Goal: Task Accomplishment & Management: Manage account settings

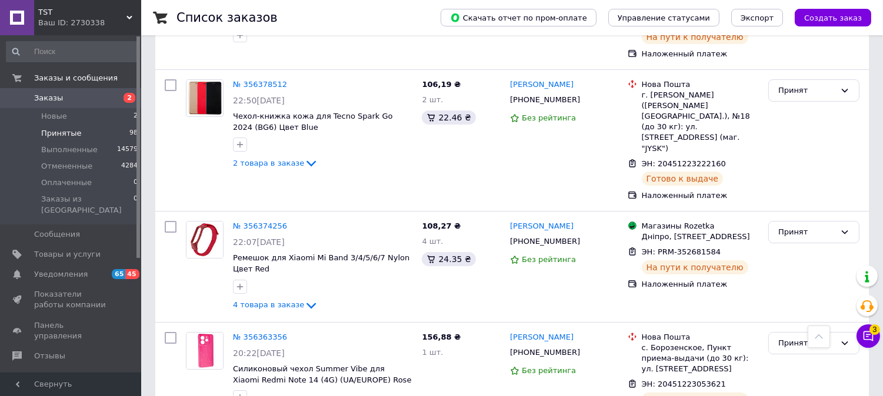
scroll to position [7816, 0]
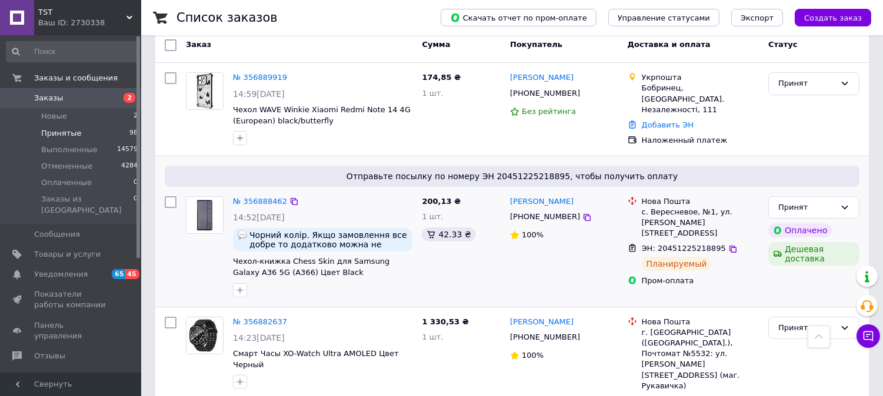
scroll to position [0, 0]
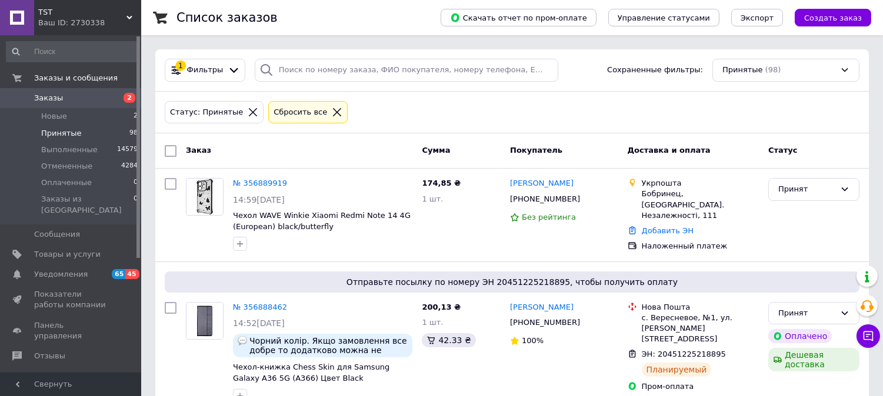
click at [111, 102] on span "2" at bounding box center [125, 98] width 32 height 11
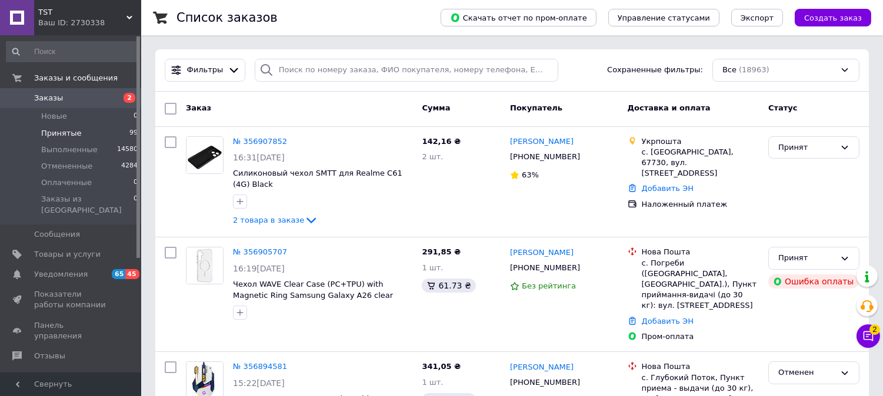
click at [71, 135] on span "Принятые" at bounding box center [61, 133] width 41 height 11
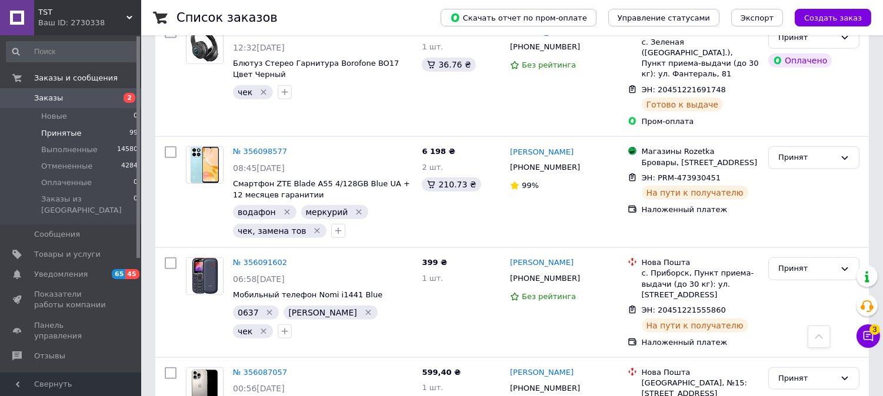
scroll to position [10287, 0]
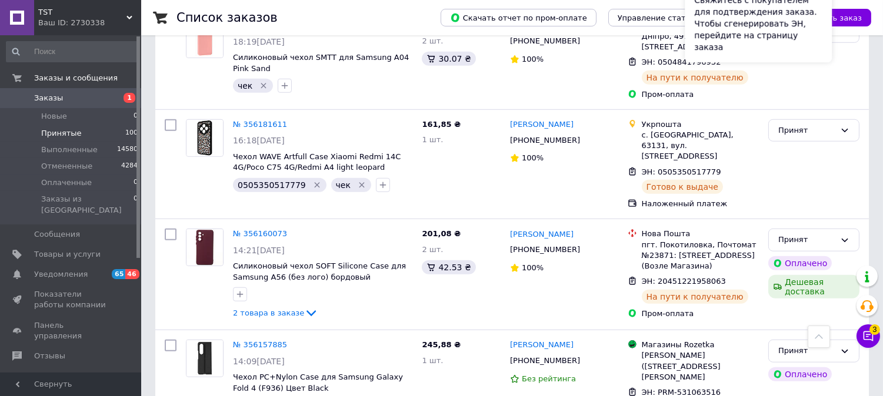
scroll to position [10061, 0]
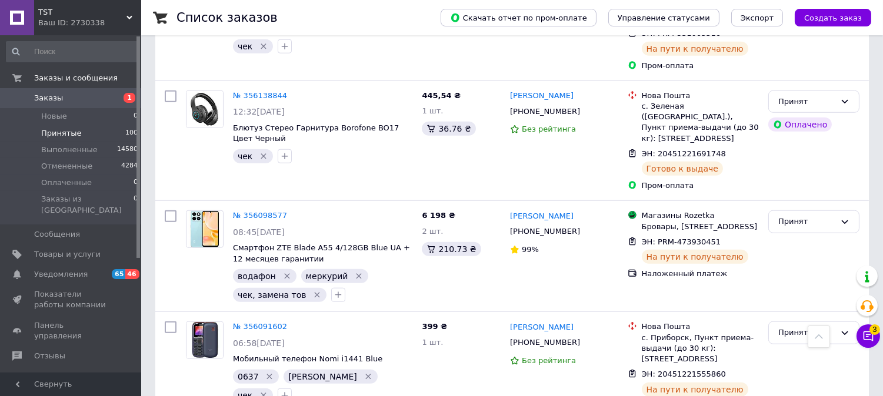
click at [83, 104] on link "Заказы 1" at bounding box center [72, 98] width 145 height 20
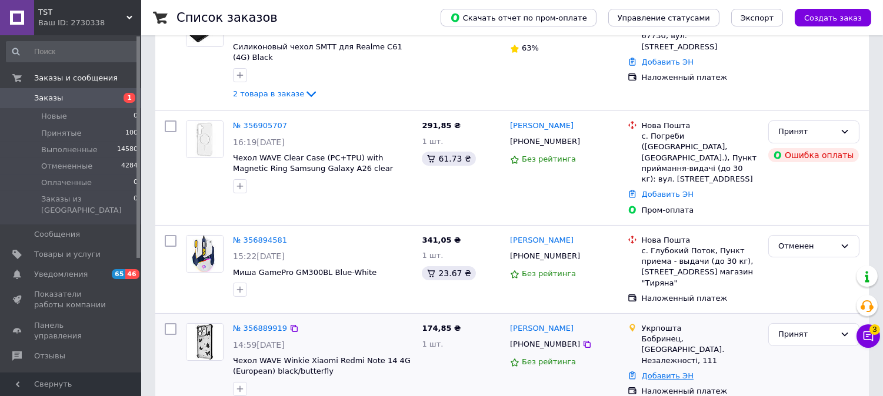
scroll to position [326, 0]
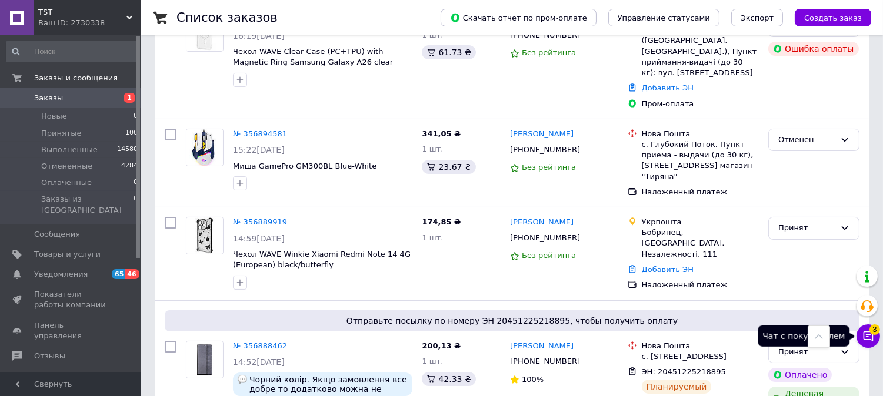
click at [864, 341] on icon at bounding box center [868, 336] width 12 height 12
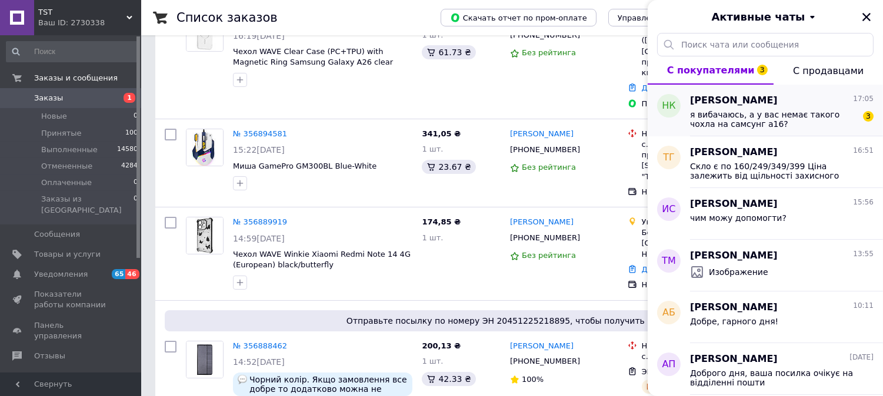
click at [803, 115] on span "я вибачаюсь, а у вас немає такого чохла на самсунг а16?" at bounding box center [773, 119] width 167 height 19
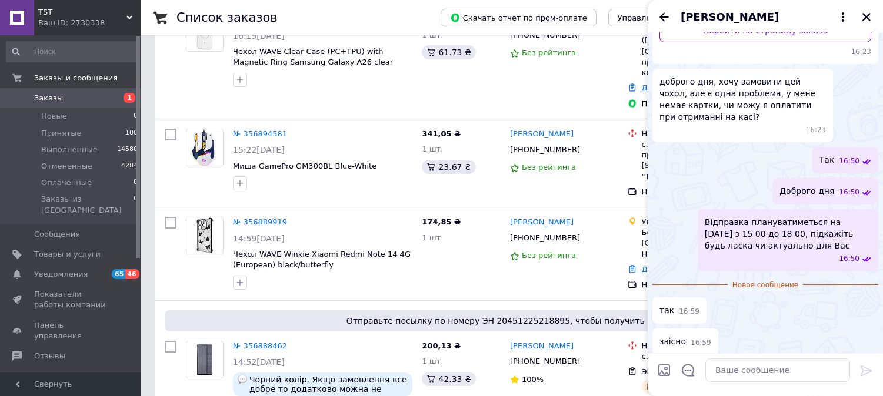
scroll to position [8, 0]
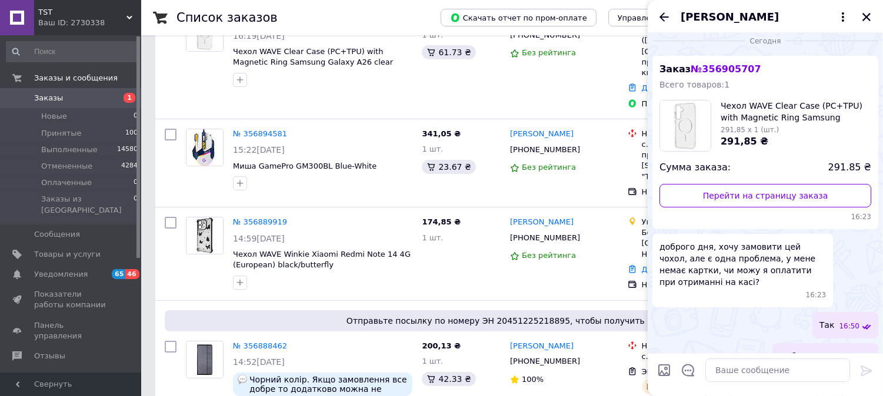
click at [821, 122] on span "Чехол WAVE Clear Case (PC+TPU) with Magnetic Ring Samsung Galaxy A26 clear" at bounding box center [795, 112] width 151 height 24
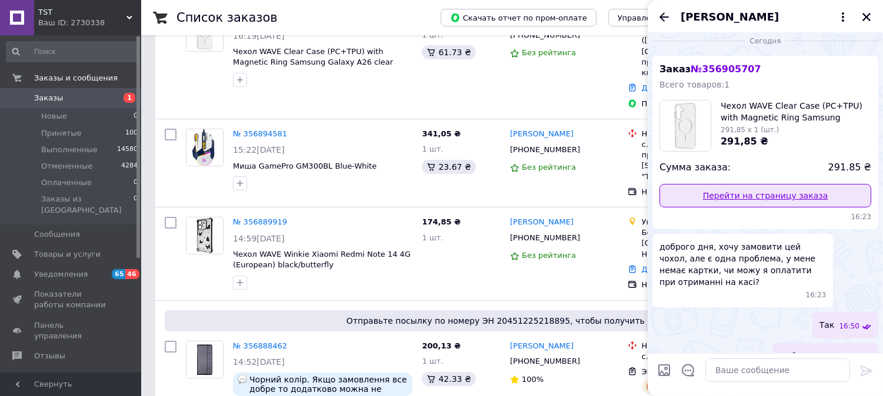
click at [787, 208] on link "Перейти на страницу заказа" at bounding box center [765, 196] width 212 height 24
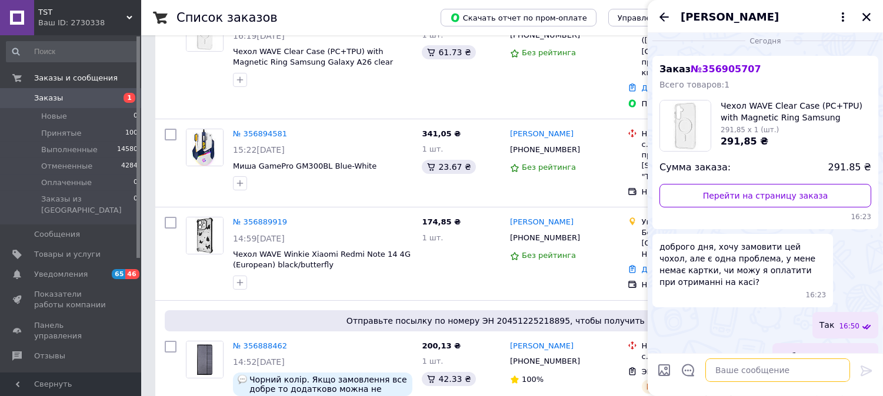
click at [727, 365] on textarea at bounding box center [777, 371] width 145 height 24
type textarea "y"
type textarea "нажаль ні"
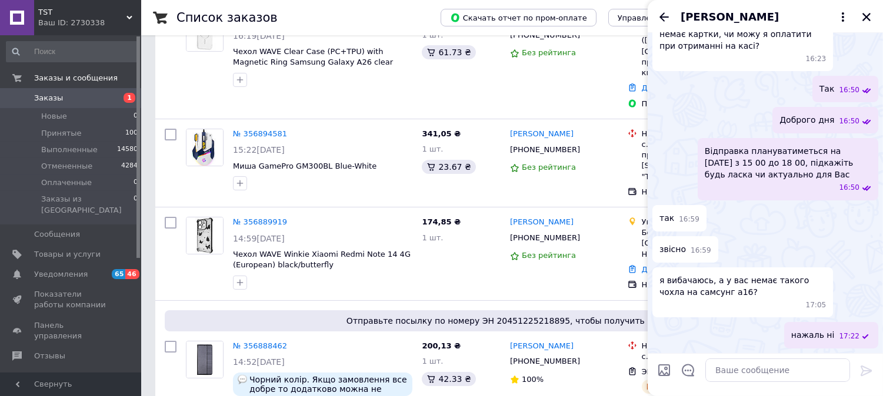
click at [870, 6] on div "[PERSON_NAME]" at bounding box center [764, 16] width 235 height 33
click at [870, 21] on icon "Закрыть" at bounding box center [866, 17] width 11 height 11
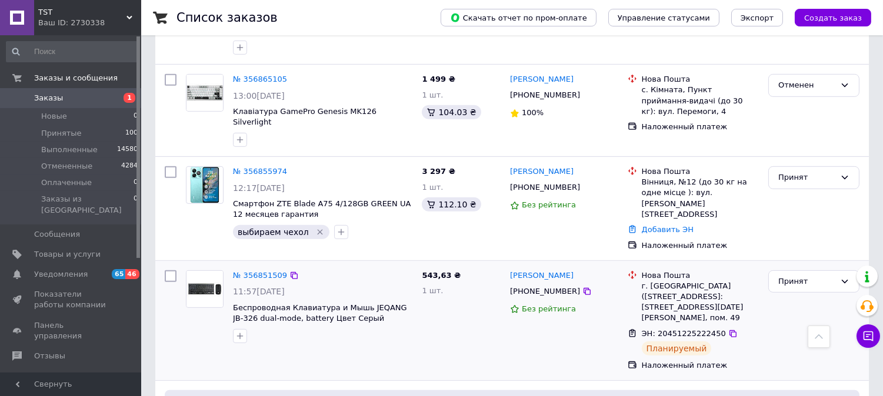
scroll to position [1176, 0]
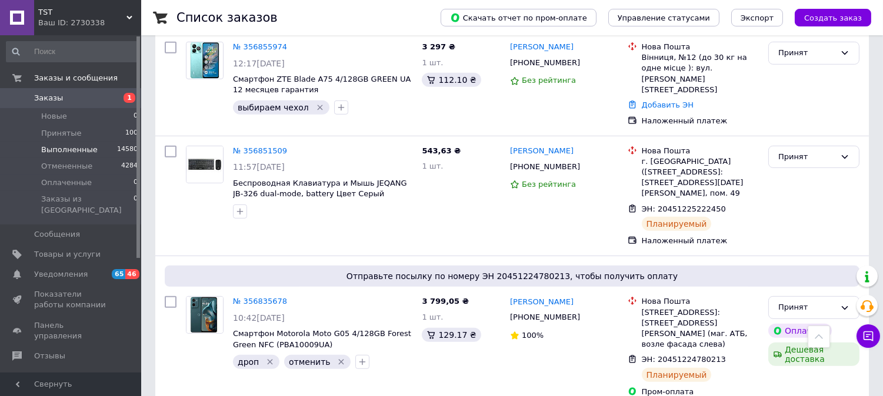
click at [87, 142] on li "Выполненные 14580" at bounding box center [72, 150] width 145 height 16
click at [84, 132] on li "Принятые 100" at bounding box center [72, 133] width 145 height 16
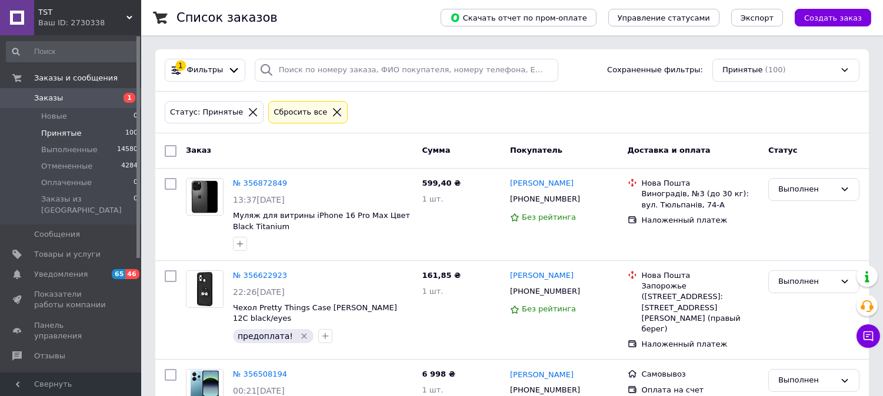
click at [55, 130] on span "Принятые" at bounding box center [61, 133] width 41 height 11
click at [80, 131] on li "Принятые 100" at bounding box center [72, 133] width 145 height 16
click at [132, 132] on span "100" at bounding box center [131, 133] width 12 height 11
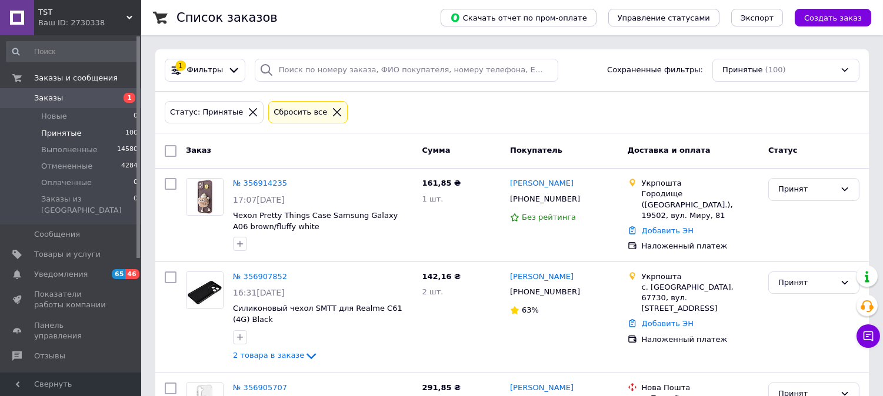
click at [69, 133] on span "Принятые" at bounding box center [61, 133] width 41 height 11
click at [68, 135] on span "Принятые" at bounding box center [61, 133] width 41 height 11
click at [45, 130] on span "Принятые" at bounding box center [61, 133] width 41 height 11
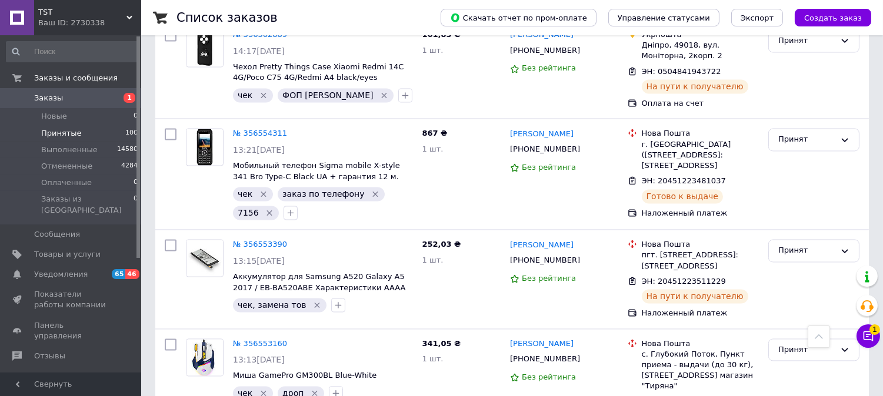
scroll to position [4305, 0]
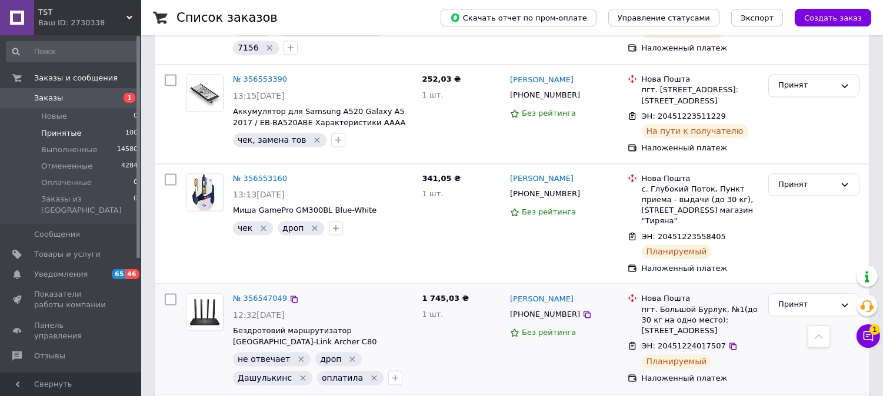
click at [207, 289] on div at bounding box center [204, 339] width 47 height 101
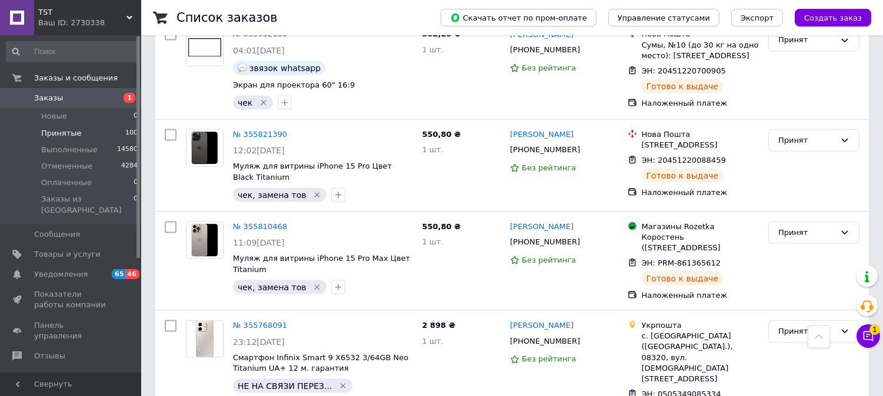
scroll to position [10773, 0]
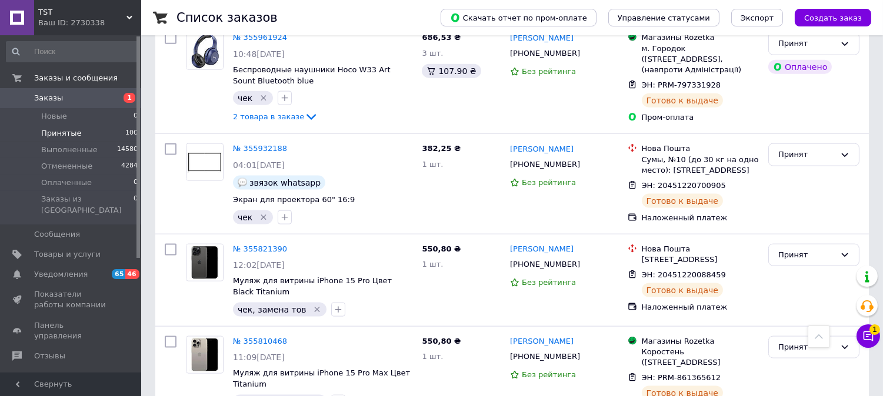
drag, startPoint x: 481, startPoint y: 187, endPoint x: 406, endPoint y: 42, distance: 163.3
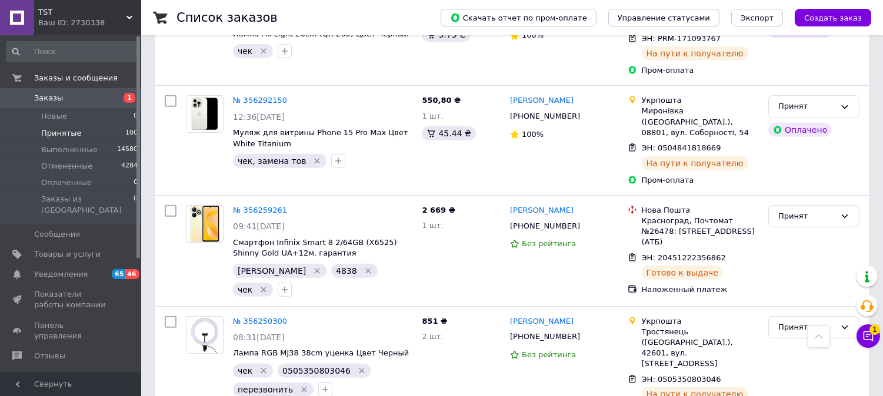
scroll to position [8812, 0]
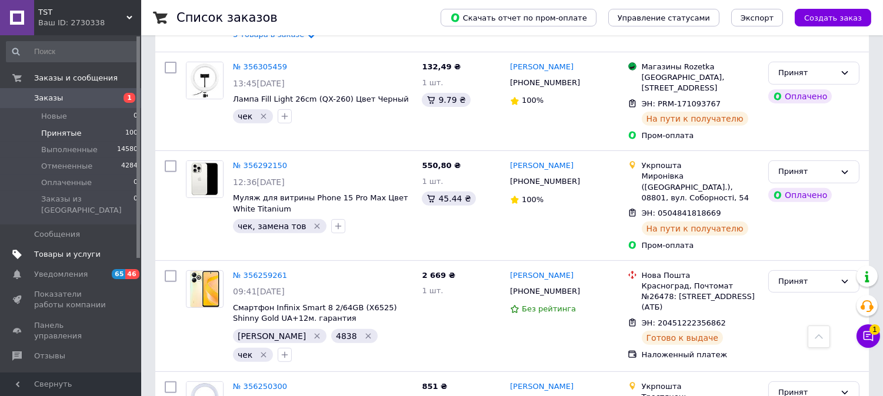
click at [104, 249] on span "Товары и услуги" at bounding box center [71, 254] width 75 height 11
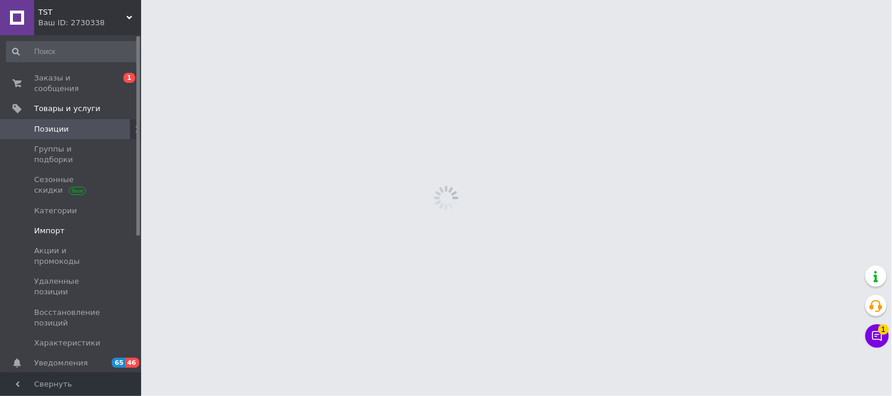
click at [73, 226] on span "Импорт" at bounding box center [71, 231] width 75 height 11
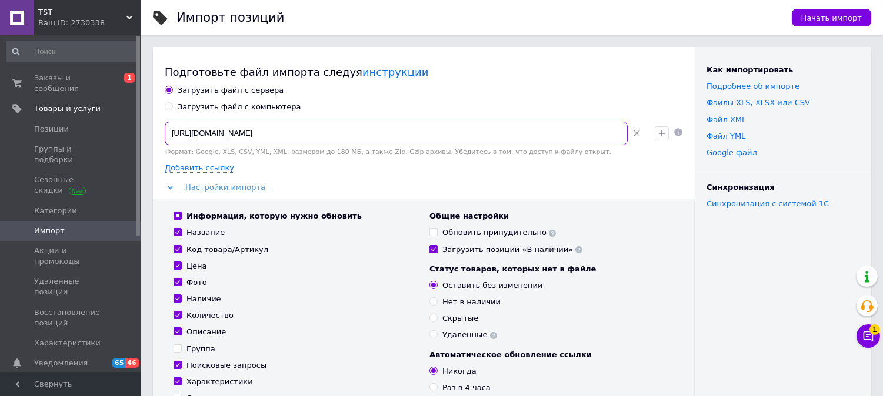
drag, startPoint x: 355, startPoint y: 130, endPoint x: 156, endPoint y: 136, distance: 198.8
click at [156, 136] on div "Подготовьте файл импорта следуя инструкции Загрузить файл с сервера Загрузить ф…" at bounding box center [424, 276] width 542 height 459
paste input "QiEesylaE"
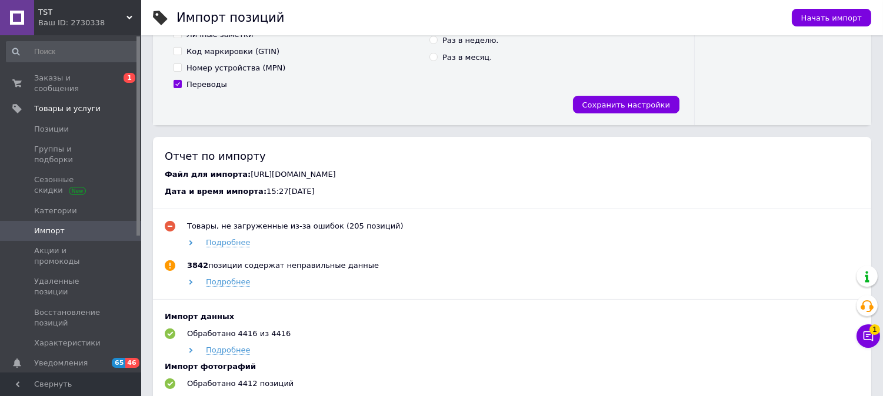
scroll to position [522, 0]
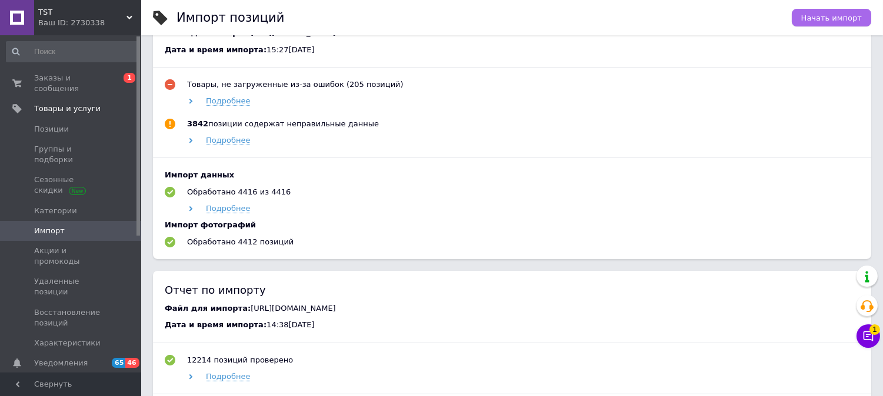
type input "[URL][DOMAIN_NAME]"
click at [832, 9] on button "Начать импорт" at bounding box center [830, 18] width 79 height 18
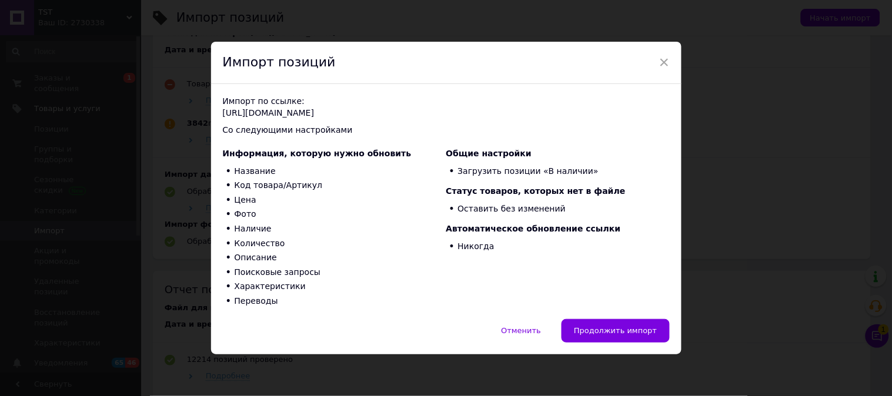
click at [626, 319] on div "Импорт по ссылке: [URL][DOMAIN_NAME] Со следующими настройками Информация, кото…" at bounding box center [446, 201] width 470 height 235
click at [630, 335] on span "Продолжить импорт" at bounding box center [615, 330] width 83 height 9
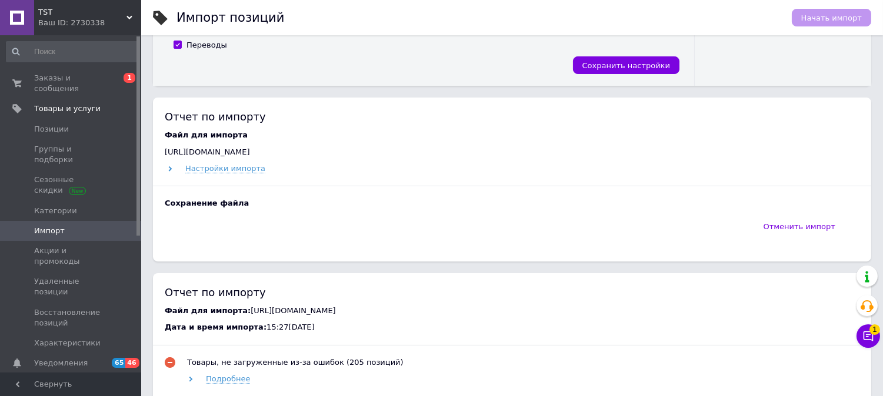
scroll to position [392, 0]
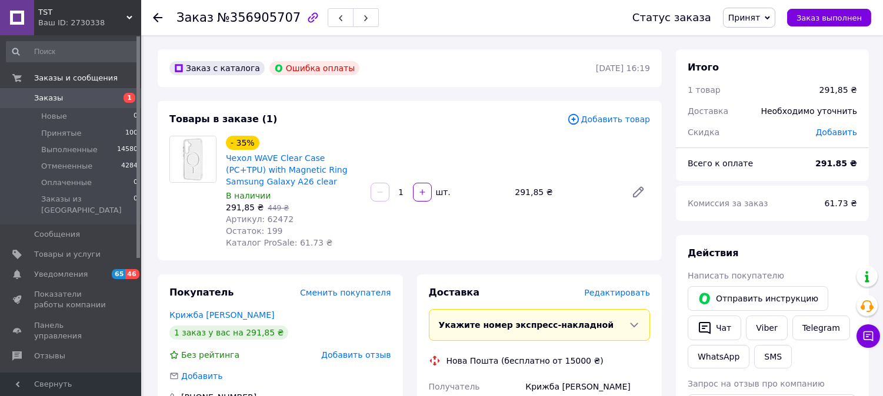
click at [280, 224] on span "Артикул: 62472" at bounding box center [260, 219] width 68 height 9
copy span "62472"
